Goal: Task Accomplishment & Management: Complete application form

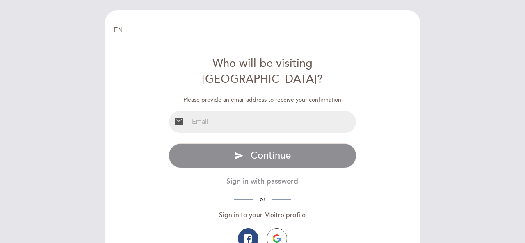
click at [217, 112] on input "email" at bounding box center [273, 122] width 168 height 22
type input "samsalama@hotmail.co.uk"
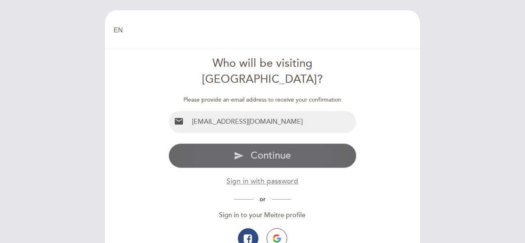
click at [241, 151] on icon "send" at bounding box center [239, 156] width 10 height 10
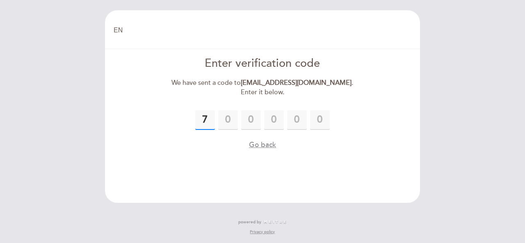
type input "7"
type input "4"
type input "0"
type input "3"
type input "5"
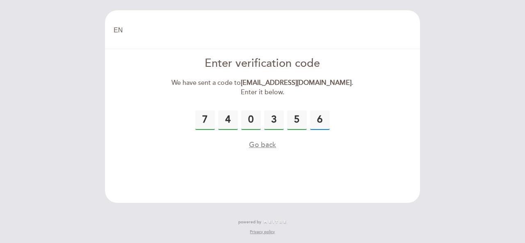
type input "6"
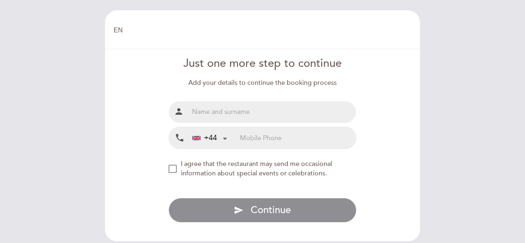
click at [221, 110] on input "text" at bounding box center [273, 112] width 168 height 22
type input "sam salama"
click at [266, 134] on input "tel" at bounding box center [298, 138] width 116 height 22
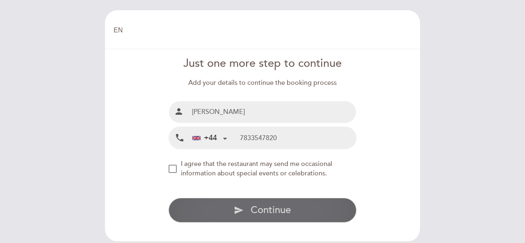
type input "7833547820"
click at [241, 214] on icon "send" at bounding box center [239, 211] width 10 height 10
